Goal: Task Accomplishment & Management: Manage account settings

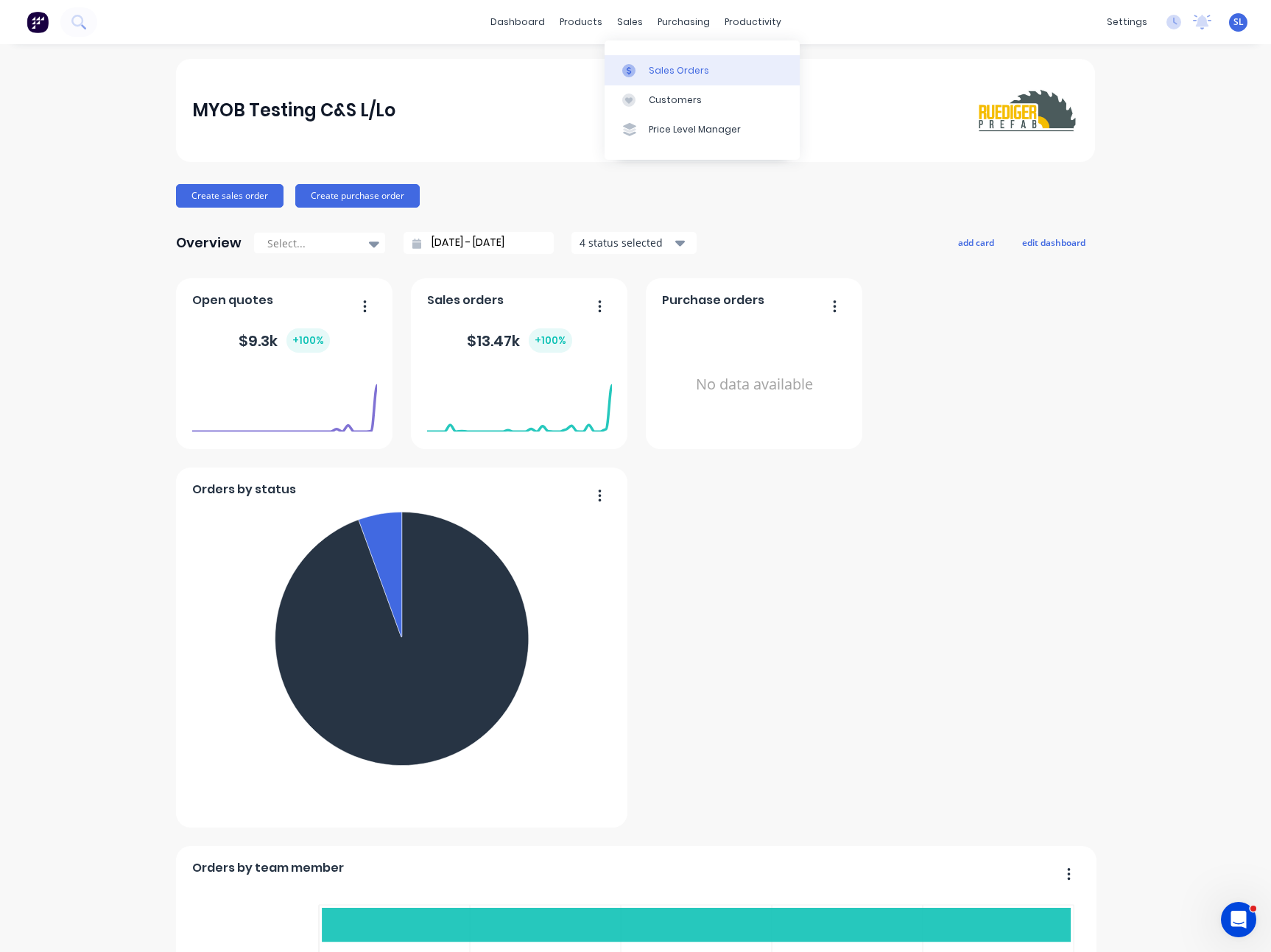
click at [643, 60] on link "Sales Orders" at bounding box center [702, 70] width 195 height 30
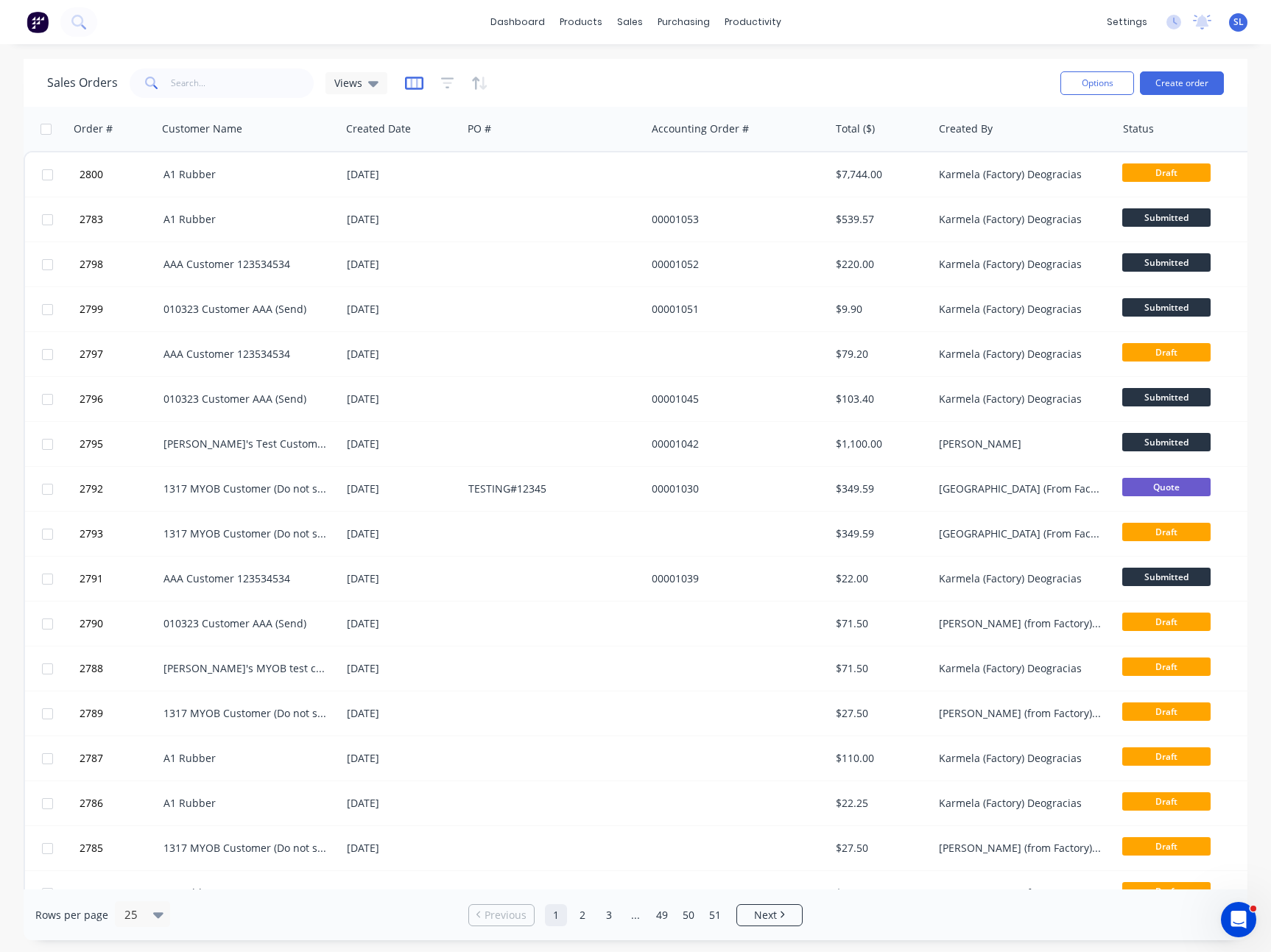
click at [417, 78] on icon "button" at bounding box center [413, 83] width 18 height 15
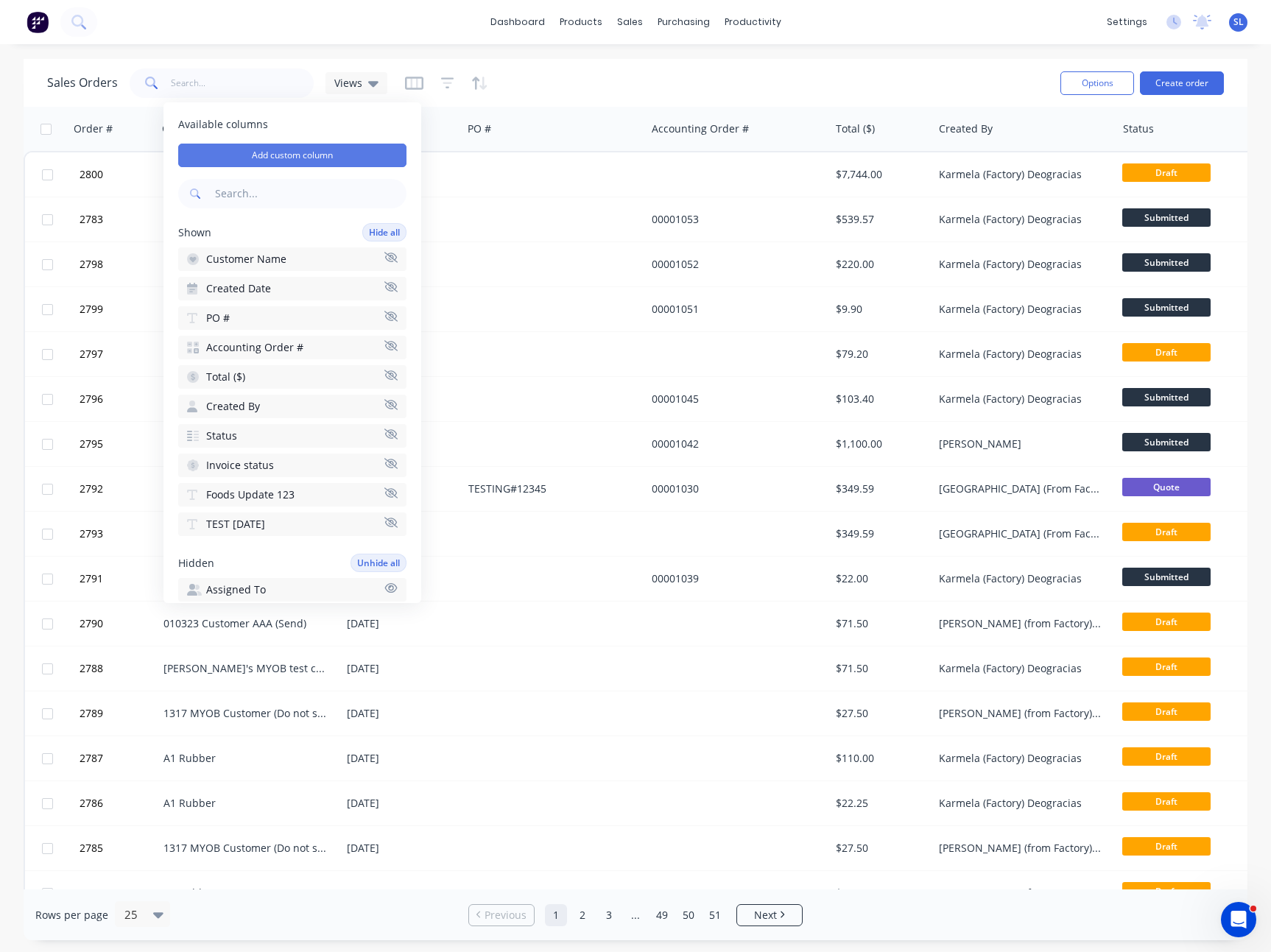
click at [351, 156] on button "Add custom column" at bounding box center [292, 155] width 228 height 24
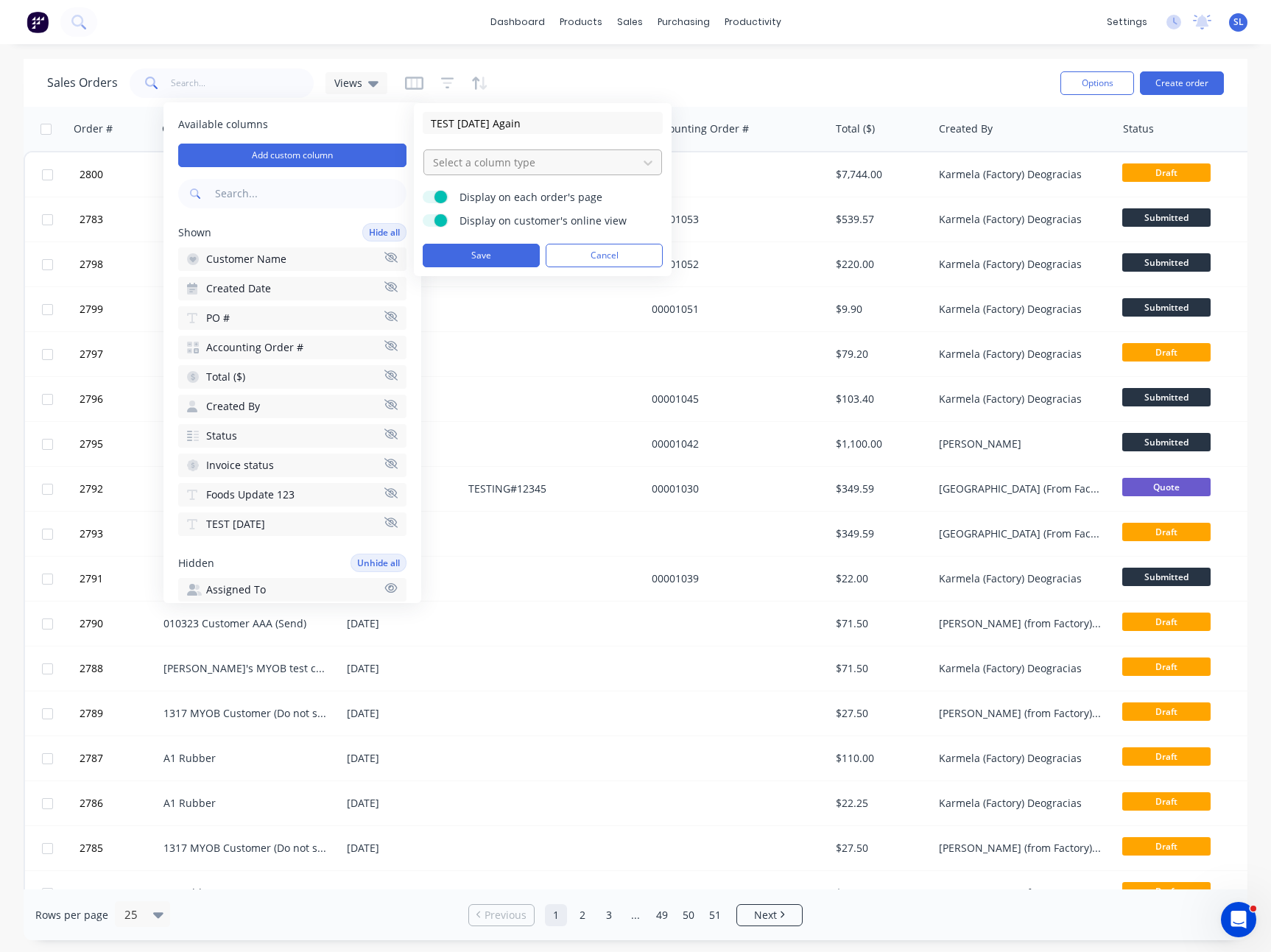
type input "TEST [DATE] Again"
click at [565, 151] on div "Select a column type" at bounding box center [530, 162] width 208 height 24
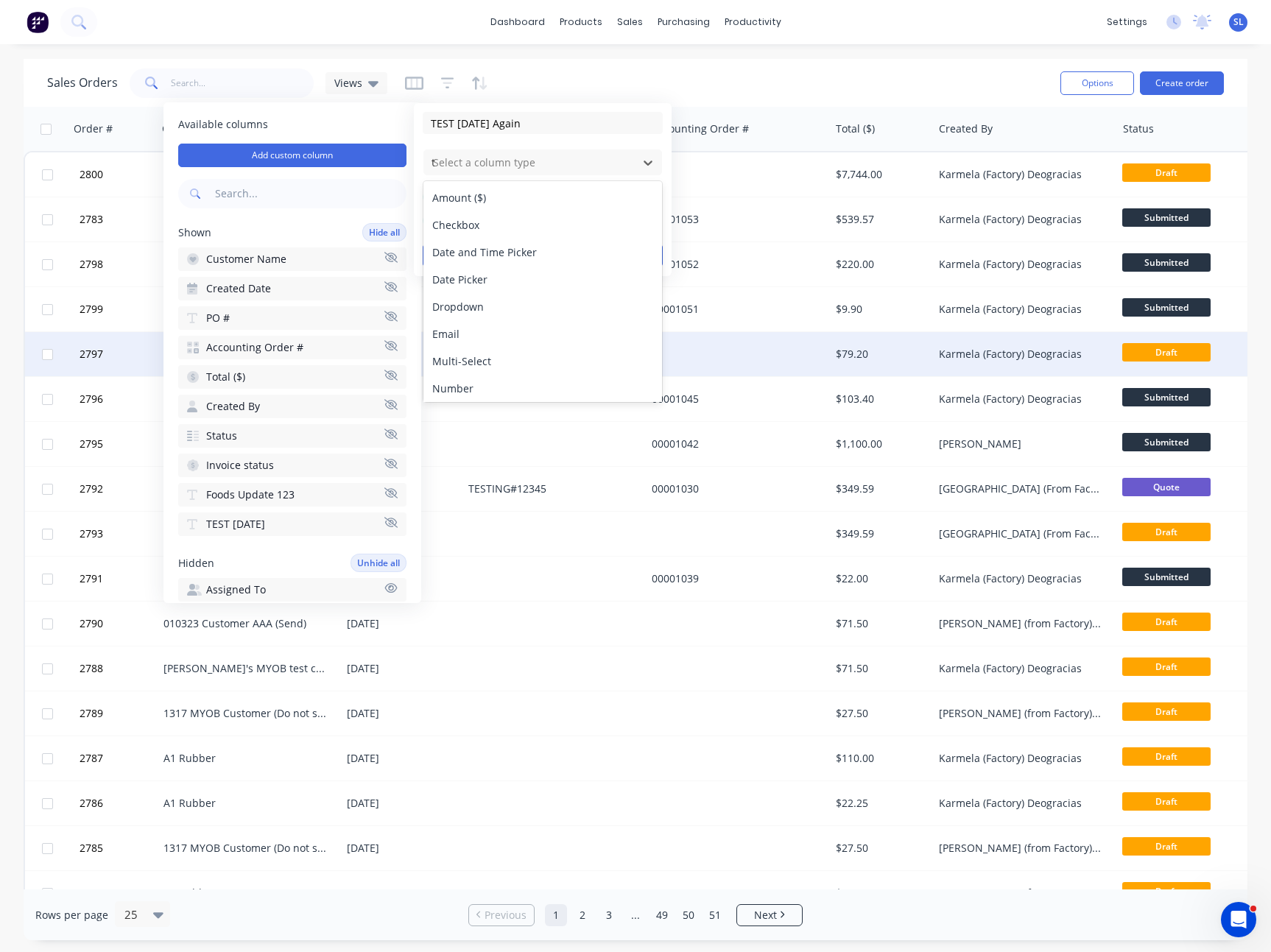
type input "te"
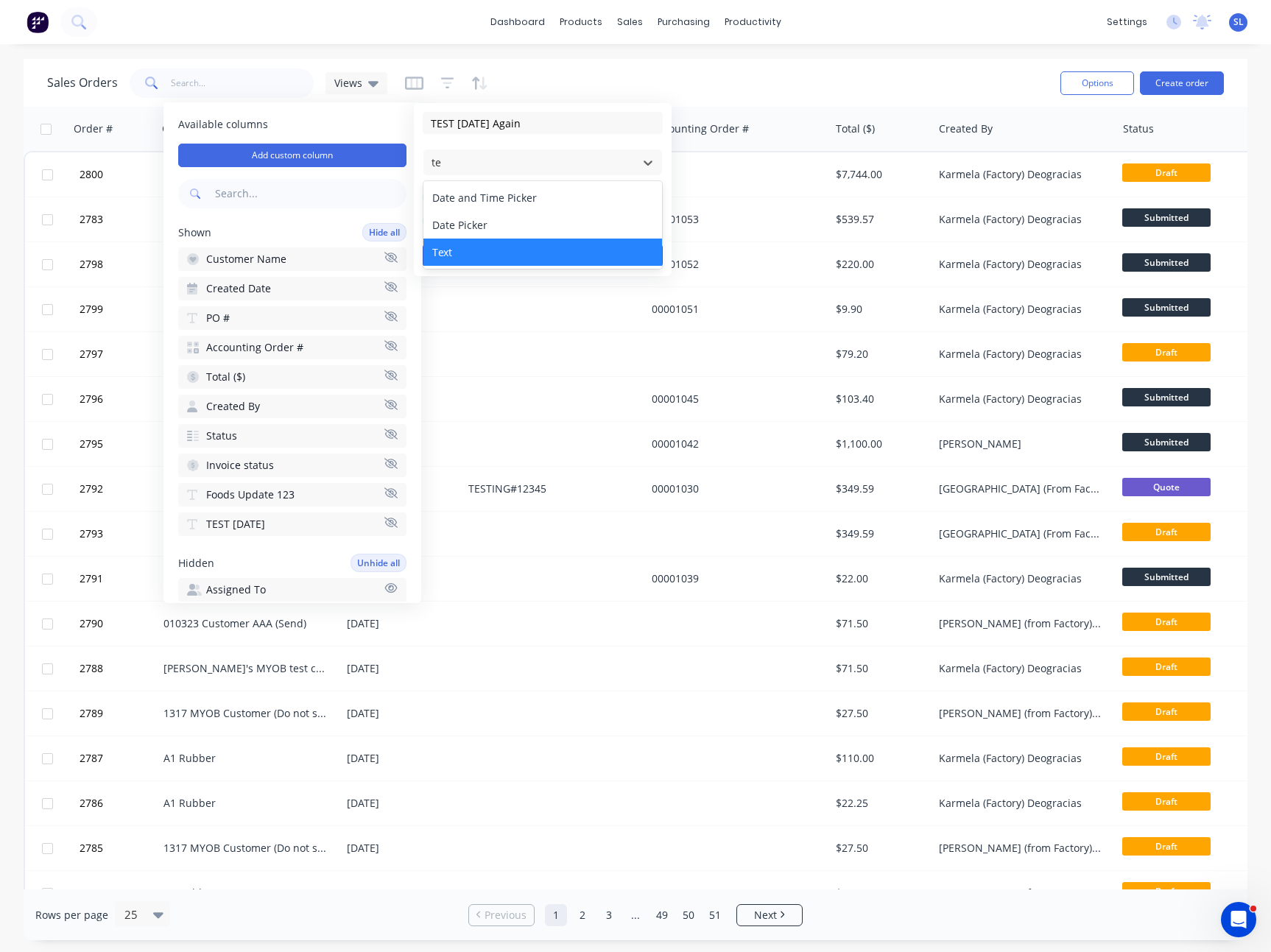
click at [464, 260] on div "Text" at bounding box center [543, 252] width 239 height 27
click at [473, 258] on button "Save" at bounding box center [481, 256] width 117 height 24
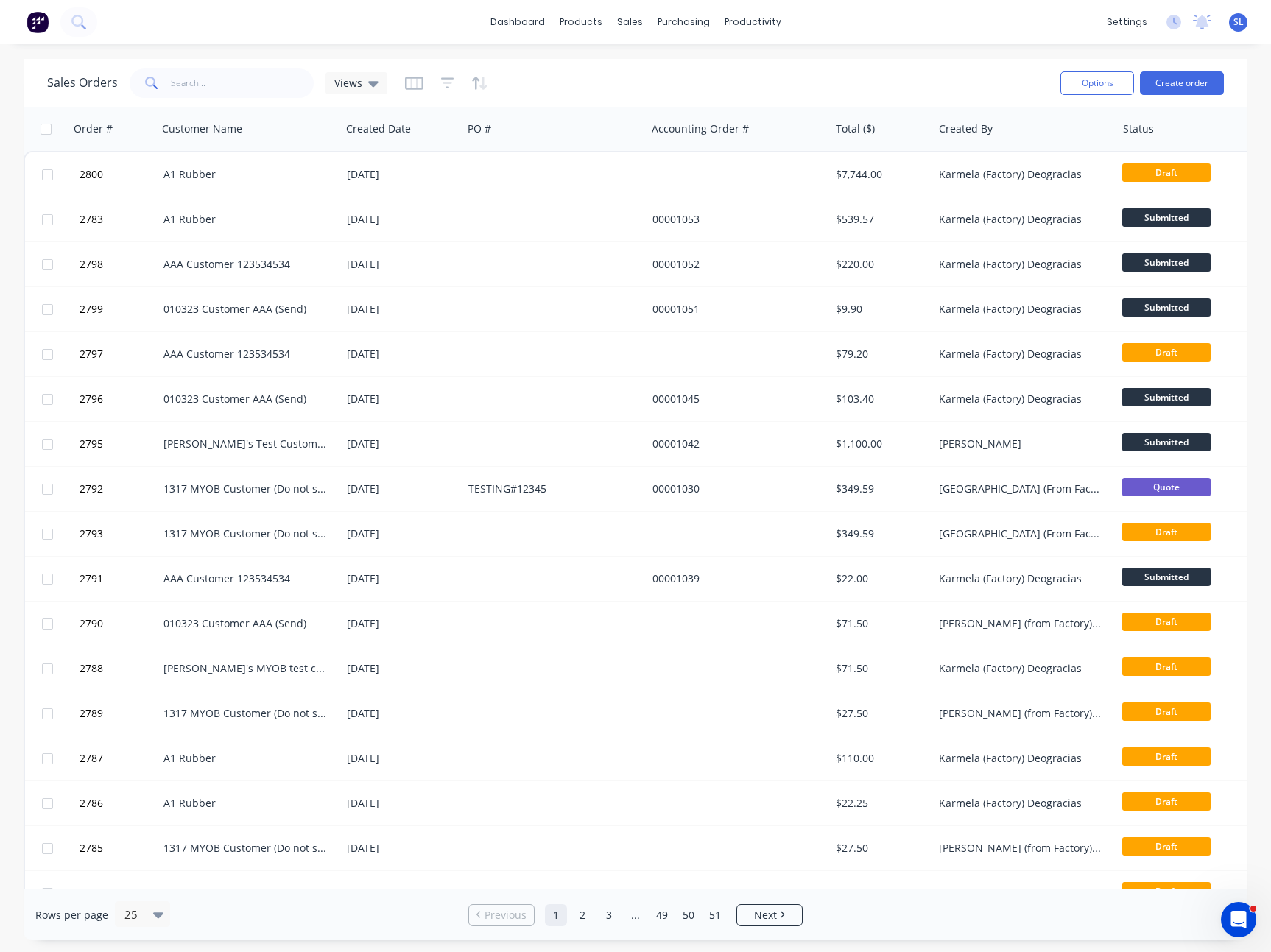
click at [1238, 27] on span "SL" at bounding box center [1238, 22] width 10 height 13
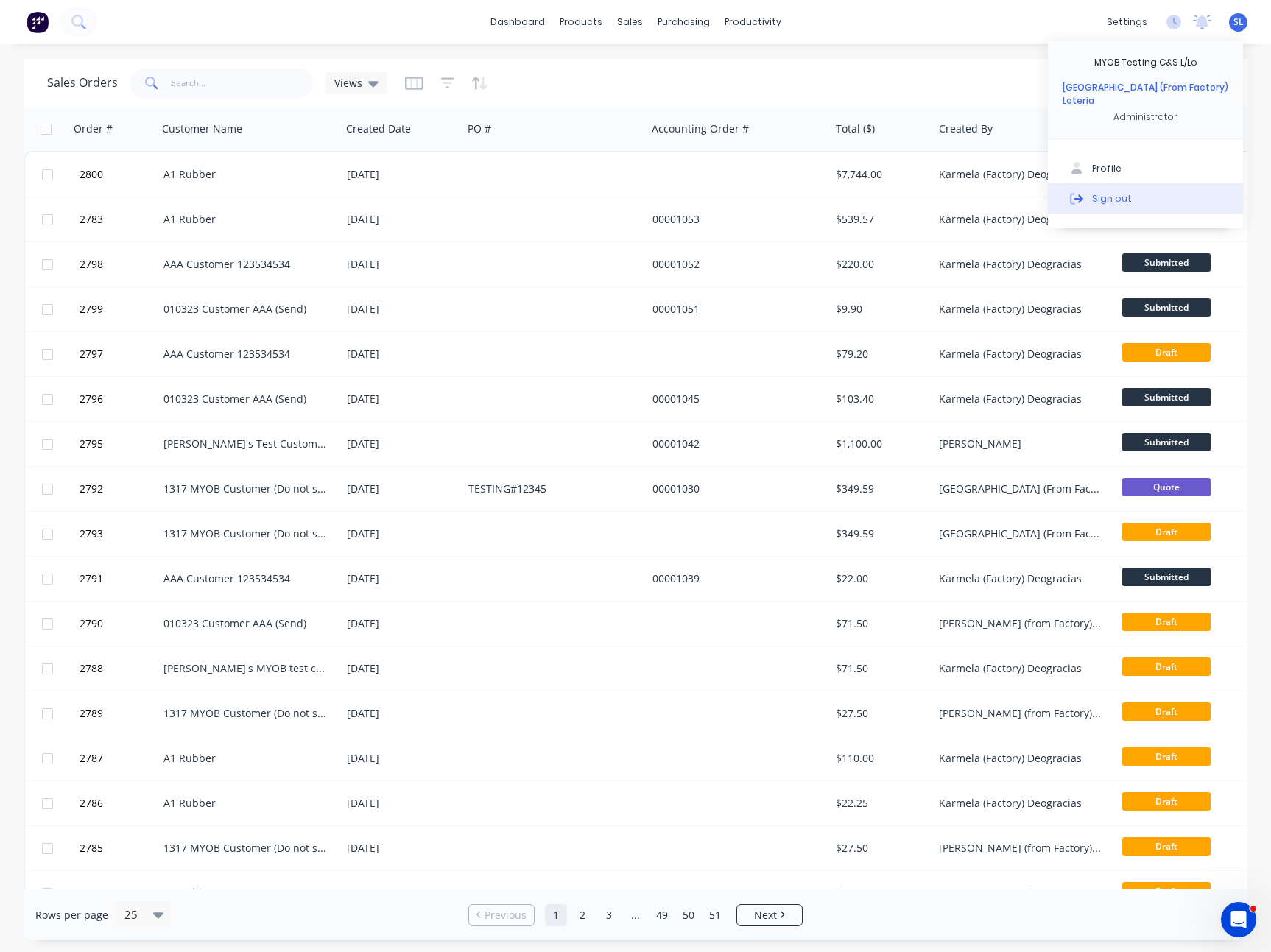
click at [1128, 183] on button "Sign out" at bounding box center [1145, 198] width 195 height 30
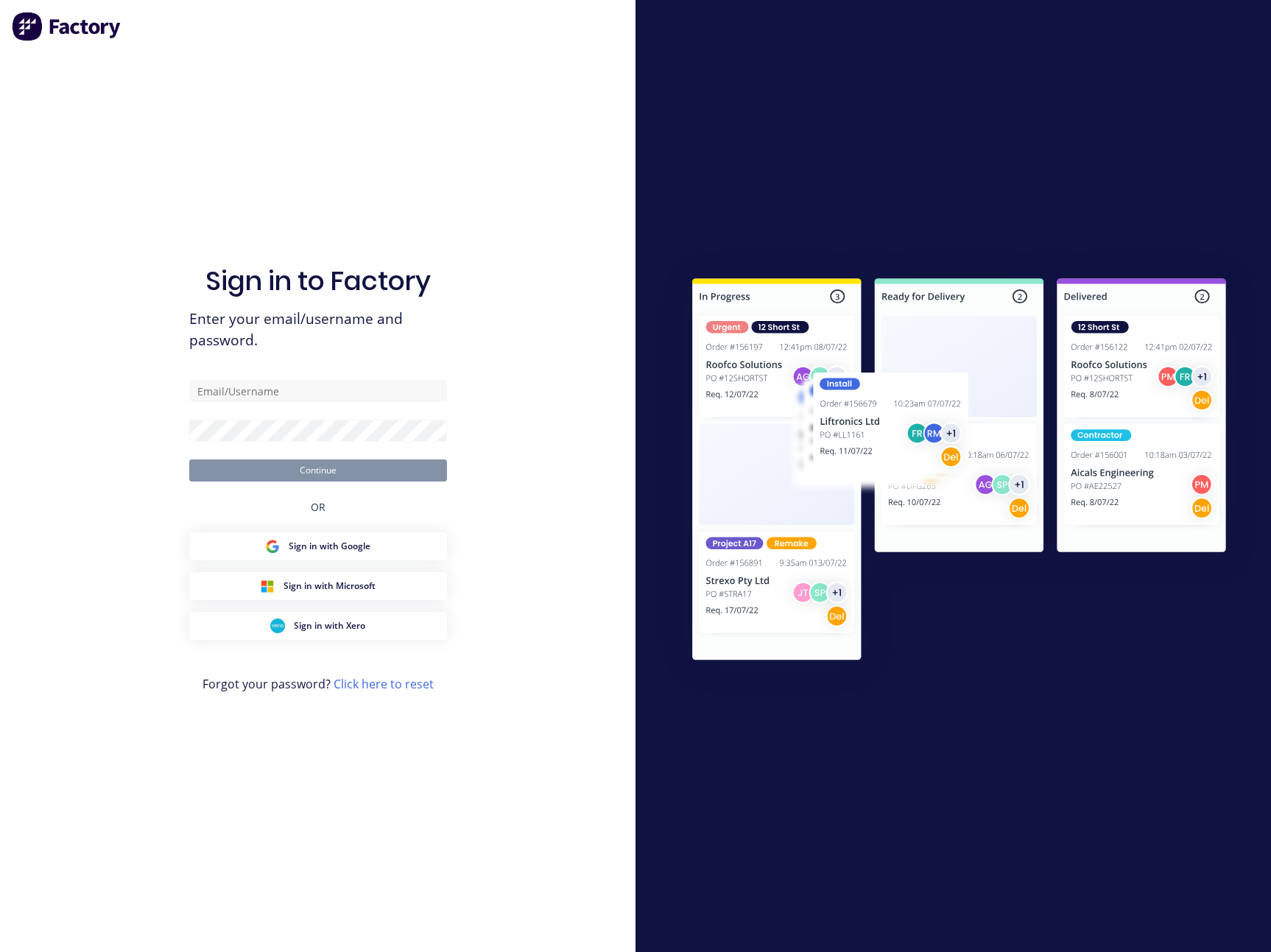
click at [282, 376] on div "Sign in to Factory Enter your email/username and password. Continue OR Sign in …" at bounding box center [318, 491] width 258 height 899
click at [282, 383] on input "text" at bounding box center [318, 391] width 258 height 22
paste input "[EMAIL_ADDRESS][DOMAIN_NAME]"
type input "[EMAIL_ADDRESS][DOMAIN_NAME]"
click at [189, 460] on button "Continue" at bounding box center [318, 471] width 258 height 22
